Goal: Information Seeking & Learning: Learn about a topic

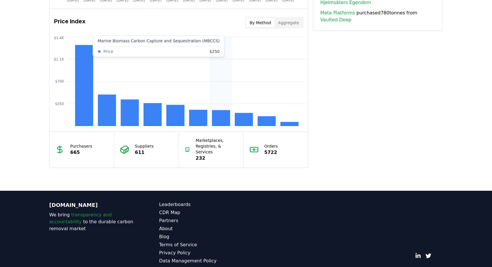
scroll to position [481, 0]
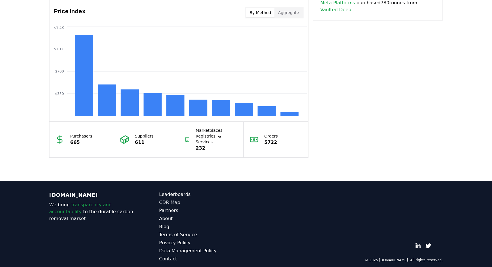
click at [172, 199] on link "CDR Map" at bounding box center [202, 202] width 87 height 7
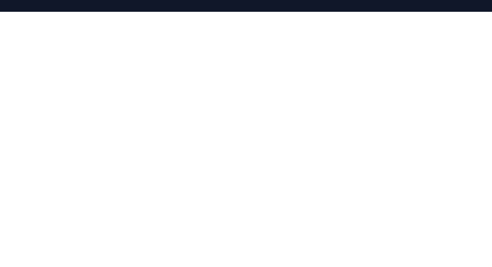
scroll to position [77, 0]
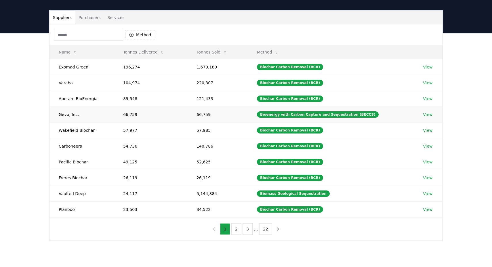
scroll to position [35, 0]
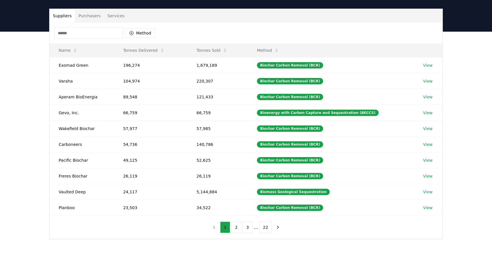
click at [95, 16] on button "Purchasers" at bounding box center [89, 16] width 29 height 14
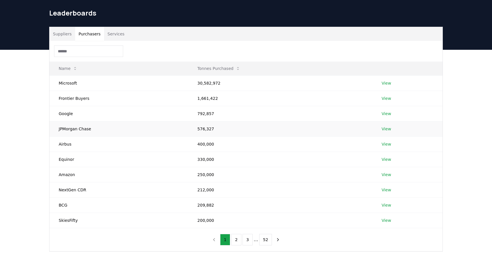
scroll to position [17, 0]
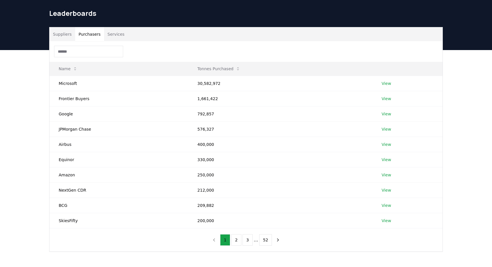
click at [115, 33] on button "Services" at bounding box center [116, 34] width 24 height 14
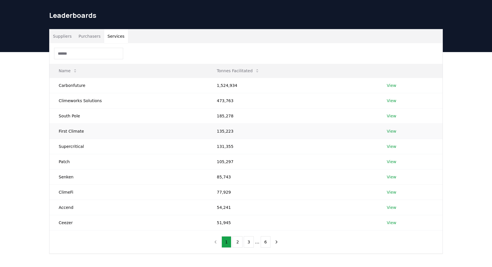
scroll to position [20, 0]
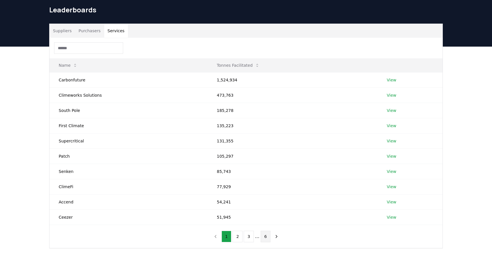
click at [266, 239] on button "6" at bounding box center [266, 237] width 10 height 12
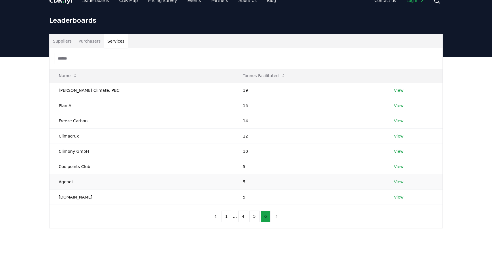
scroll to position [0, 0]
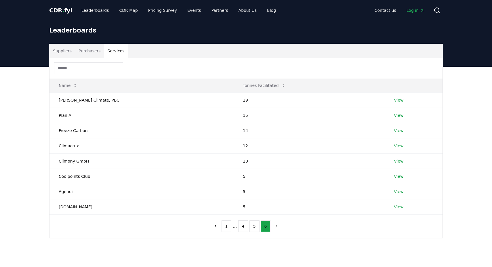
click at [274, 228] on nav "1 ... 4 5 6" at bounding box center [246, 226] width 71 height 12
click at [275, 226] on nav "1 ... 4 5 6" at bounding box center [246, 226] width 71 height 12
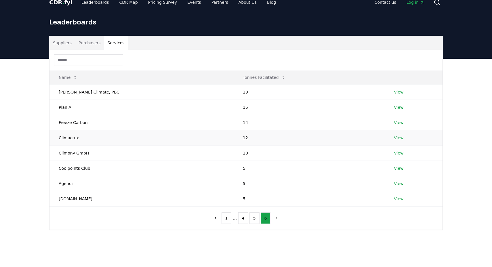
scroll to position [9, 0]
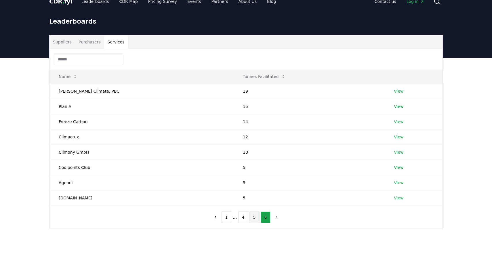
click at [254, 217] on button "5" at bounding box center [254, 217] width 10 height 12
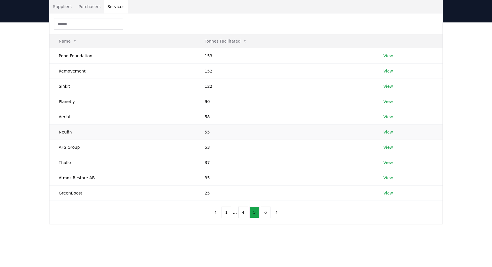
scroll to position [47, 0]
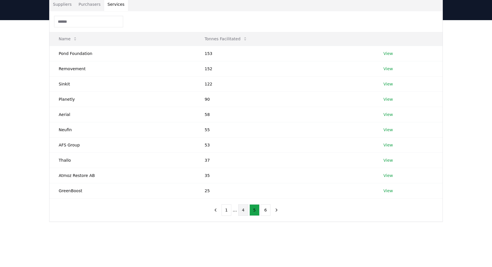
click at [243, 211] on button "4" at bounding box center [243, 210] width 10 height 12
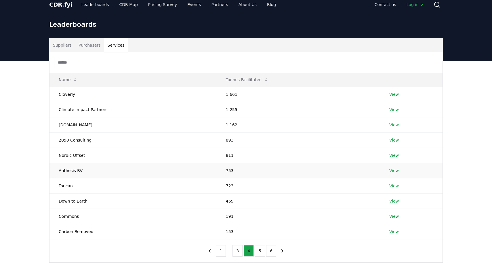
scroll to position [3, 0]
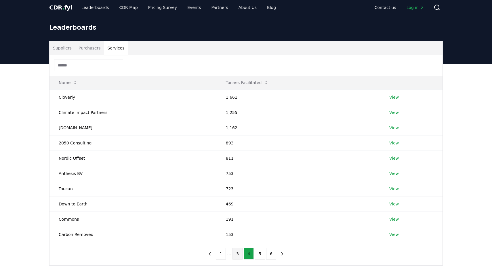
click at [236, 252] on button "3" at bounding box center [237, 254] width 10 height 12
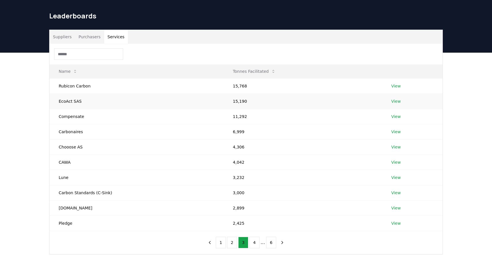
scroll to position [18, 0]
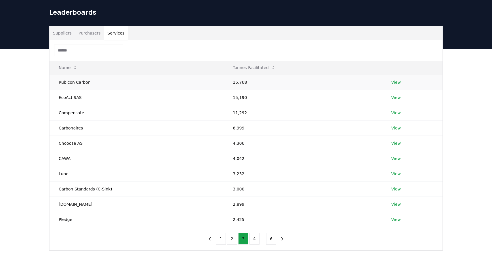
click at [393, 81] on link "View" at bounding box center [395, 82] width 9 height 6
